Goal: Information Seeking & Learning: Check status

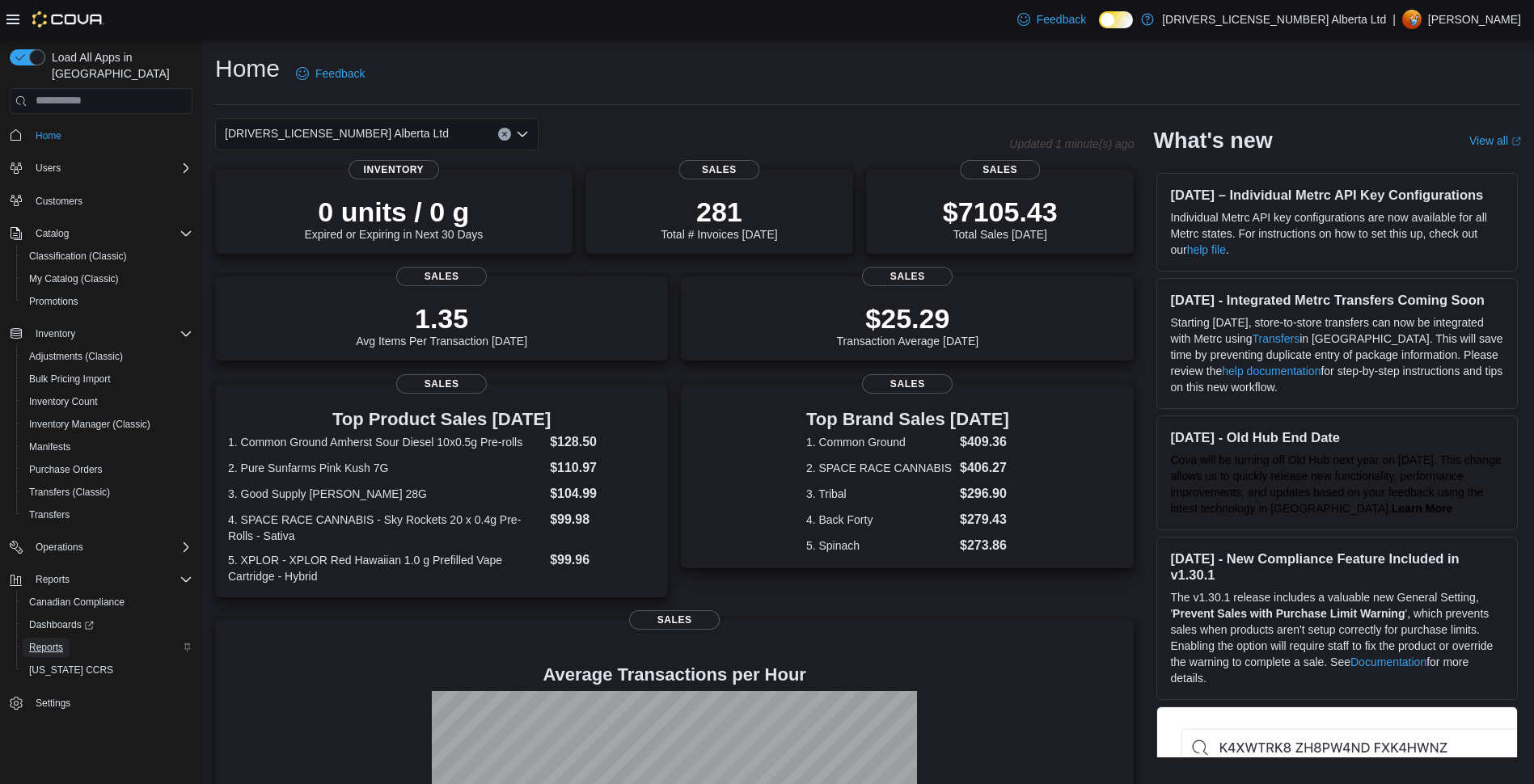
click at [64, 638] on link "Reports" at bounding box center [46, 648] width 47 height 19
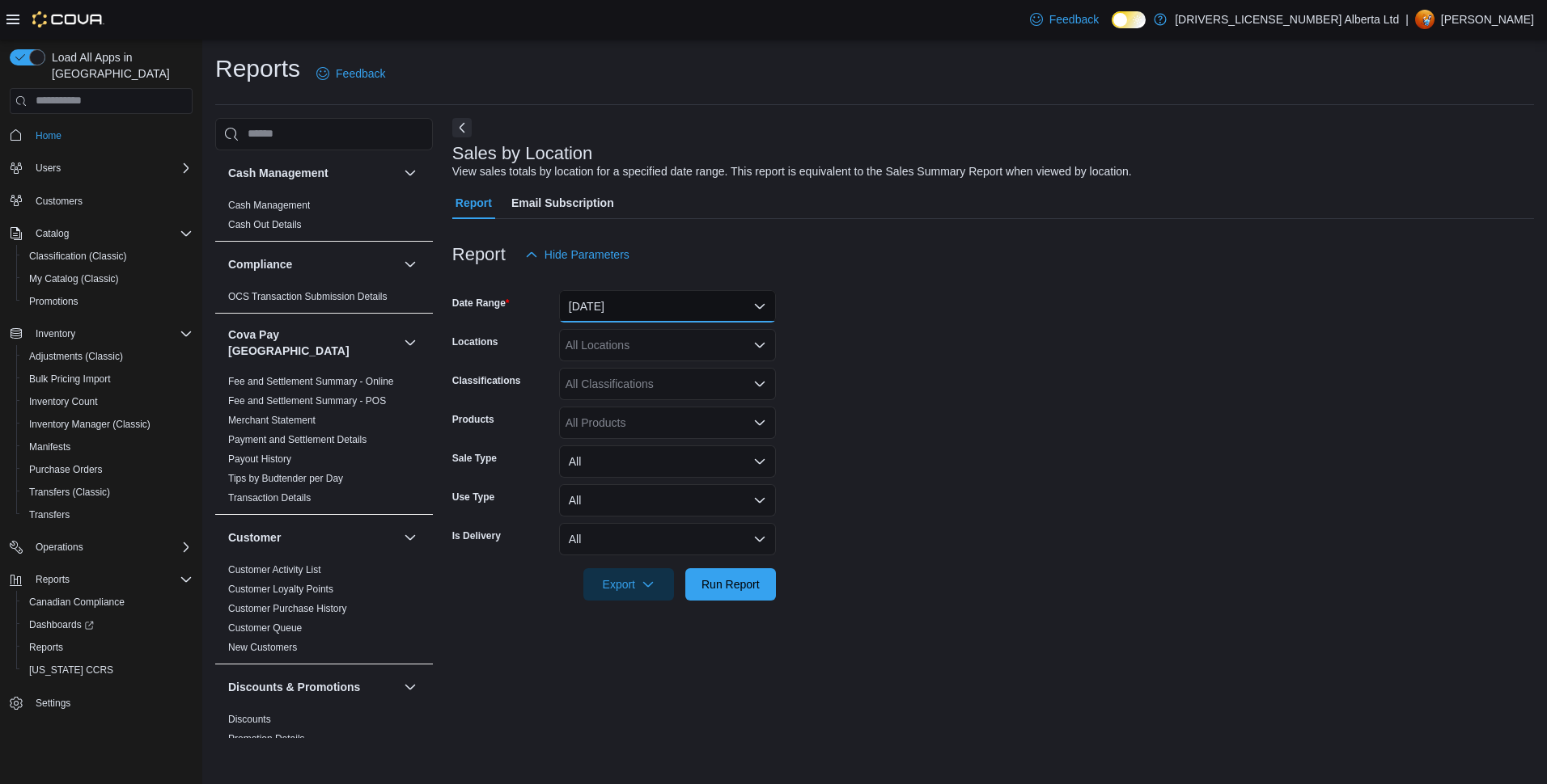
click at [687, 301] on button "[DATE]" at bounding box center [667, 306] width 217 height 32
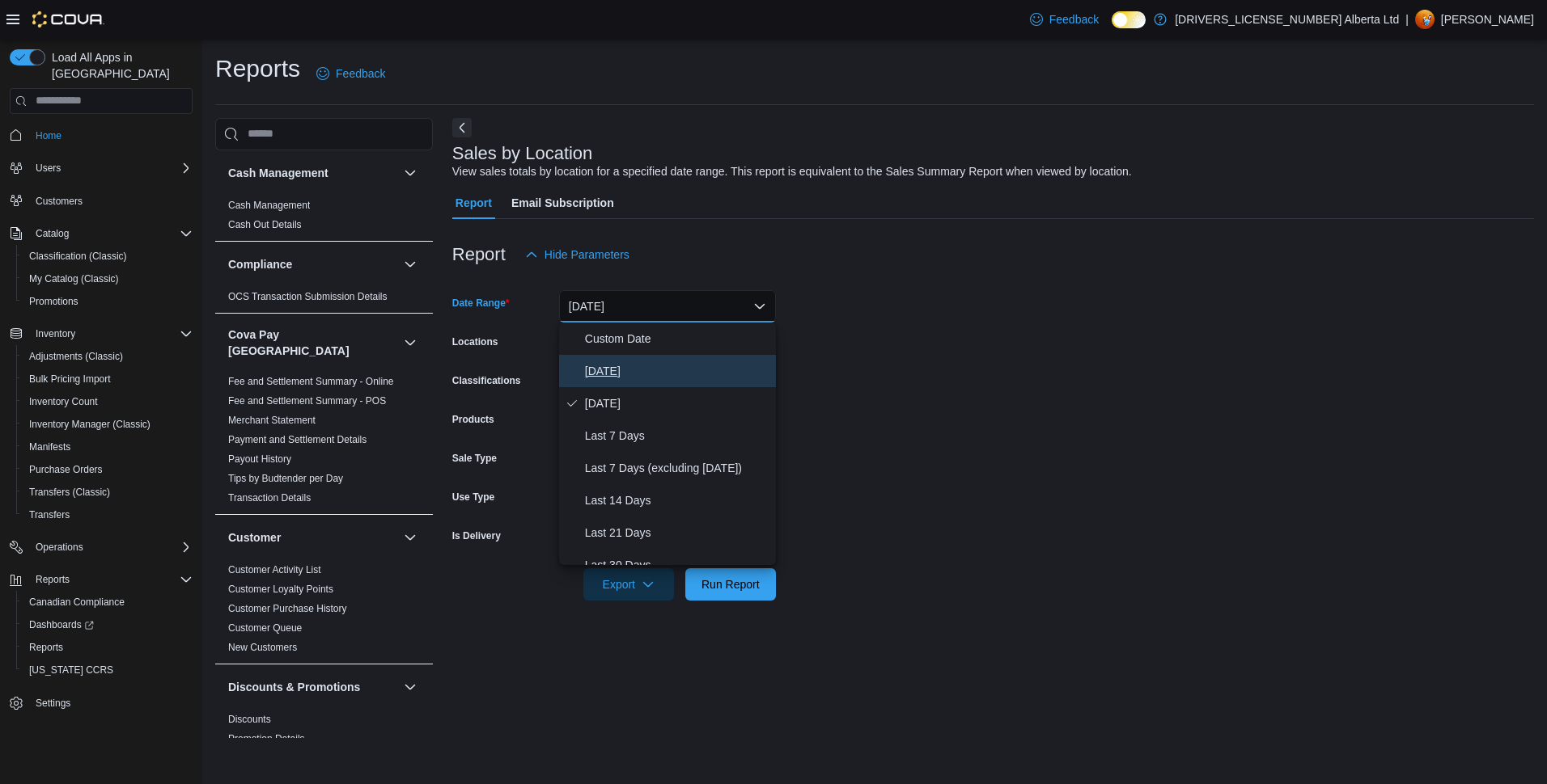
click at [610, 373] on span "[DATE]" at bounding box center [677, 371] width 185 height 19
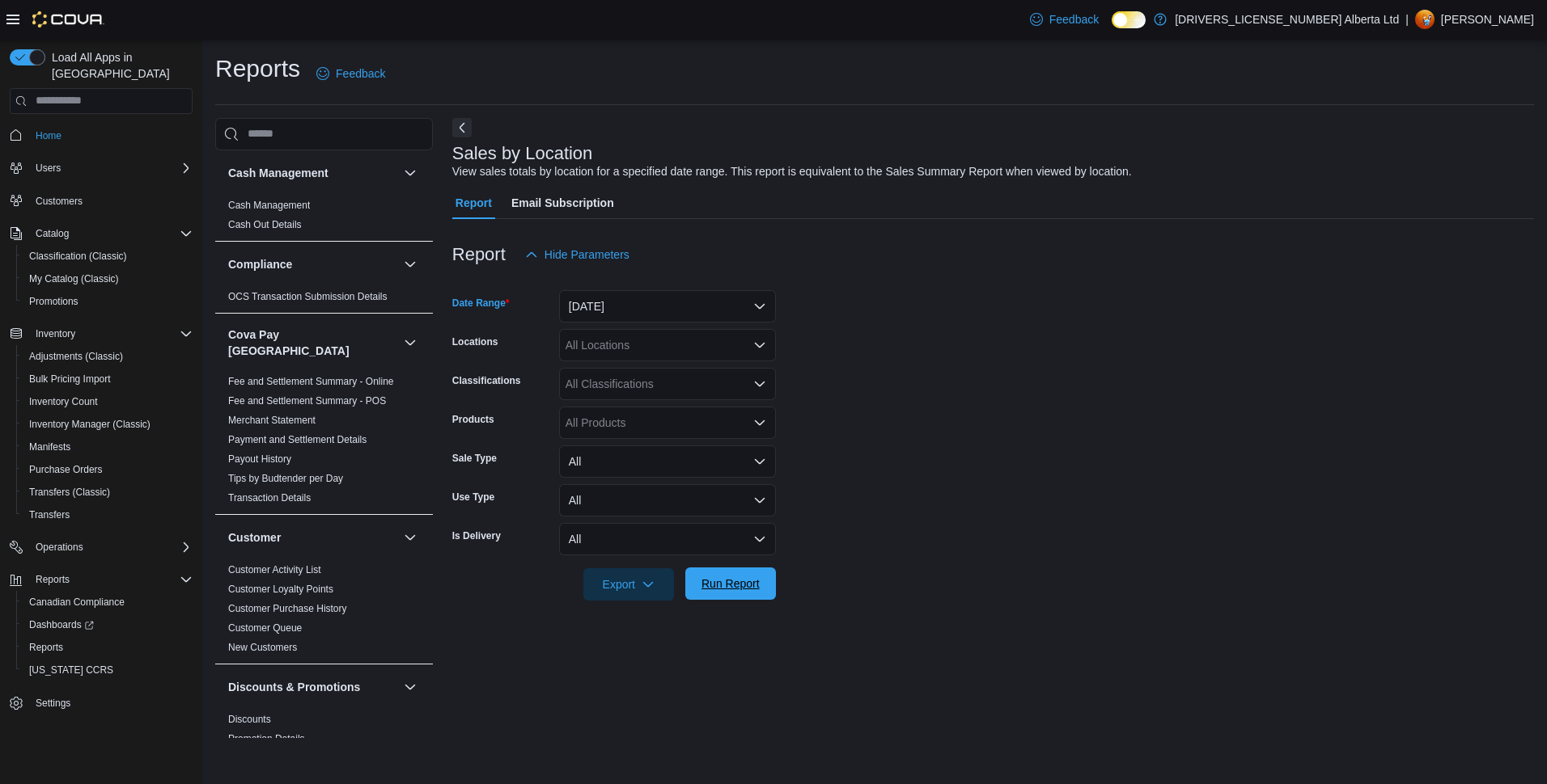
click at [758, 587] on span "Run Report" at bounding box center [730, 584] width 59 height 17
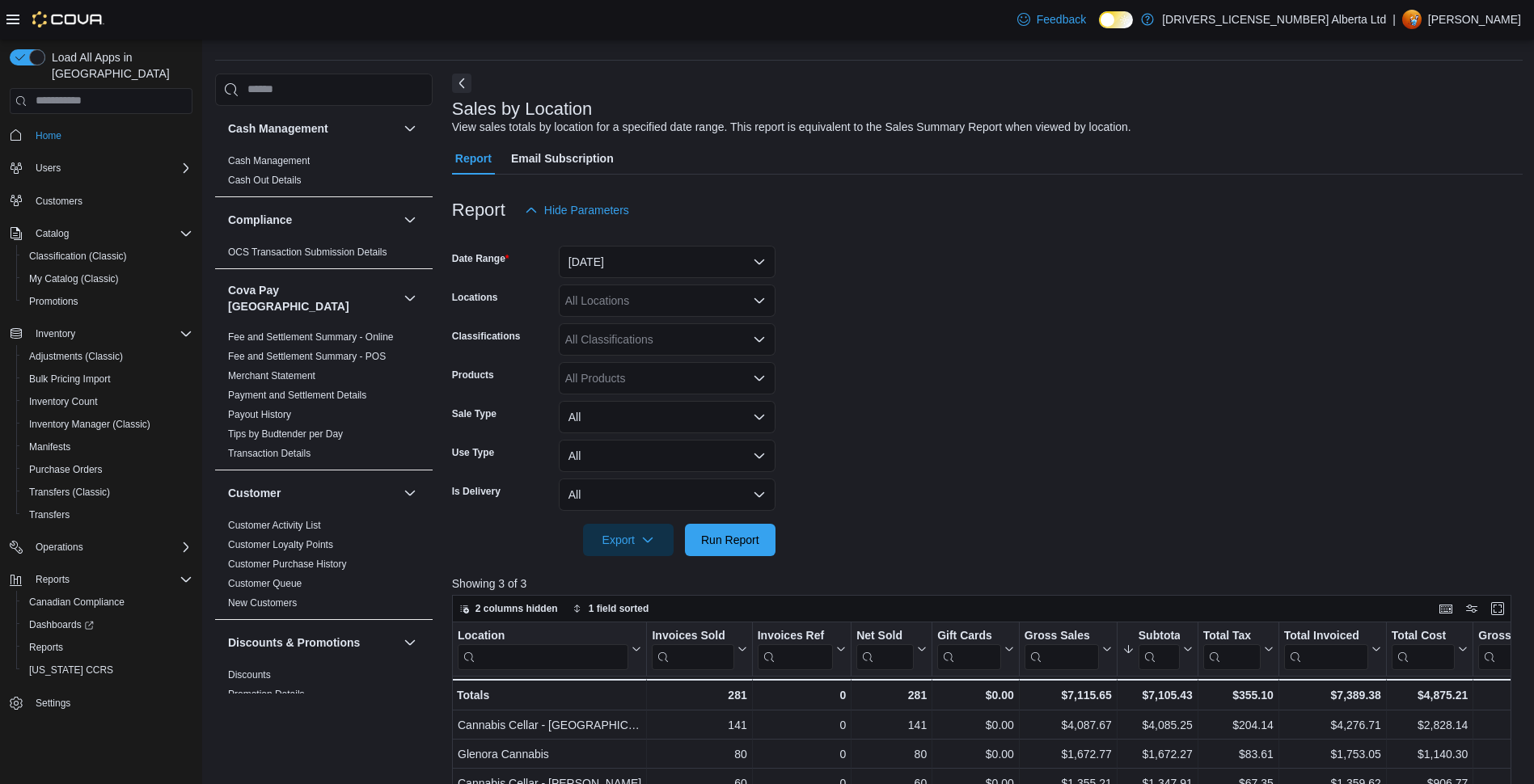
scroll to position [81, 0]
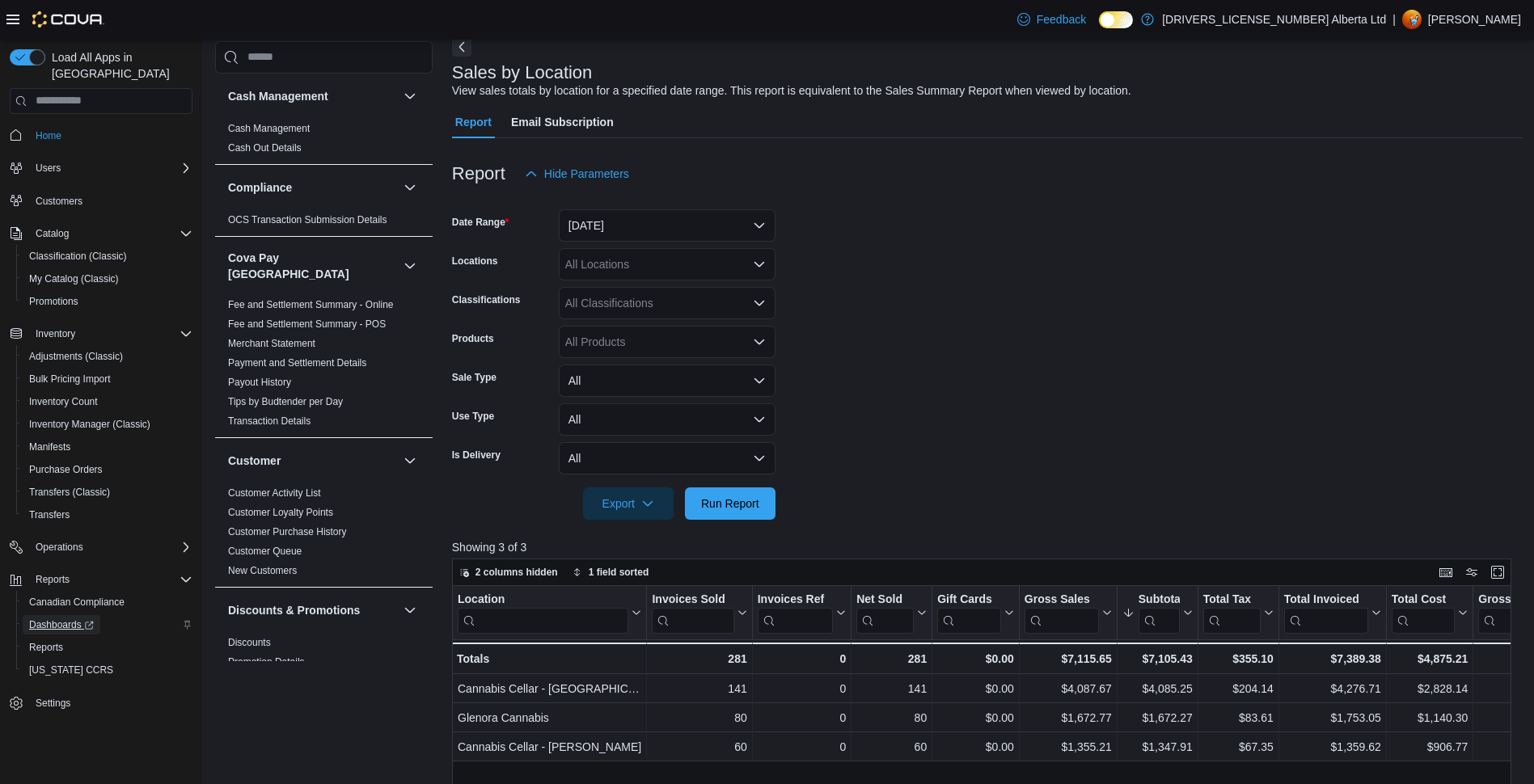
click at [69, 617] on span "Dashboards" at bounding box center [61, 625] width 65 height 19
click at [737, 503] on span "Run Report" at bounding box center [730, 503] width 59 height 17
click at [720, 504] on span "Run Report" at bounding box center [730, 503] width 59 height 17
click at [739, 506] on span "Run Report" at bounding box center [730, 503] width 59 height 17
click at [718, 497] on span "Run Report" at bounding box center [730, 503] width 59 height 17
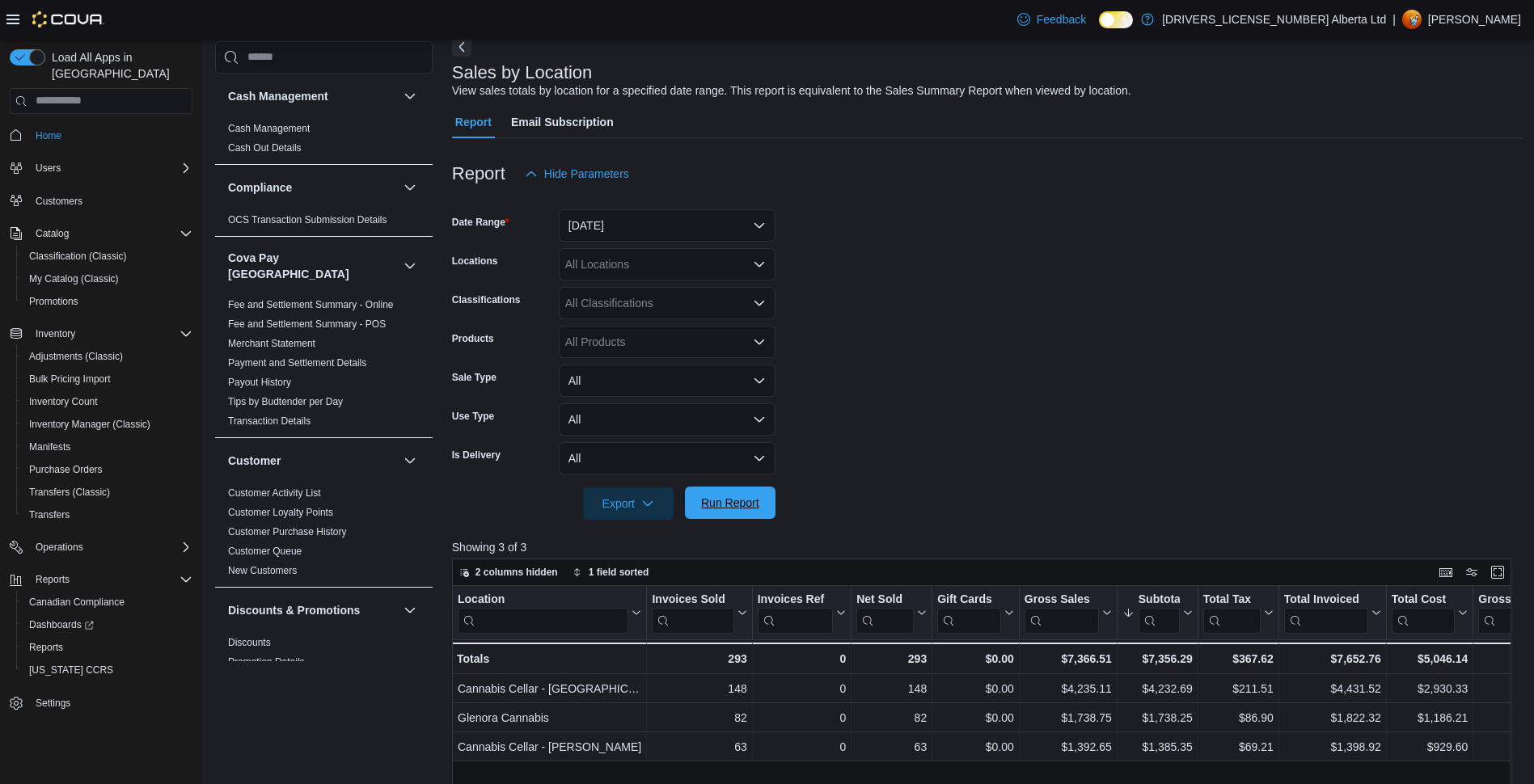
click at [717, 491] on span "Run Report" at bounding box center [730, 503] width 71 height 32
click at [728, 505] on span "Run Report" at bounding box center [730, 503] width 59 height 17
